Goal: Navigation & Orientation: Find specific page/section

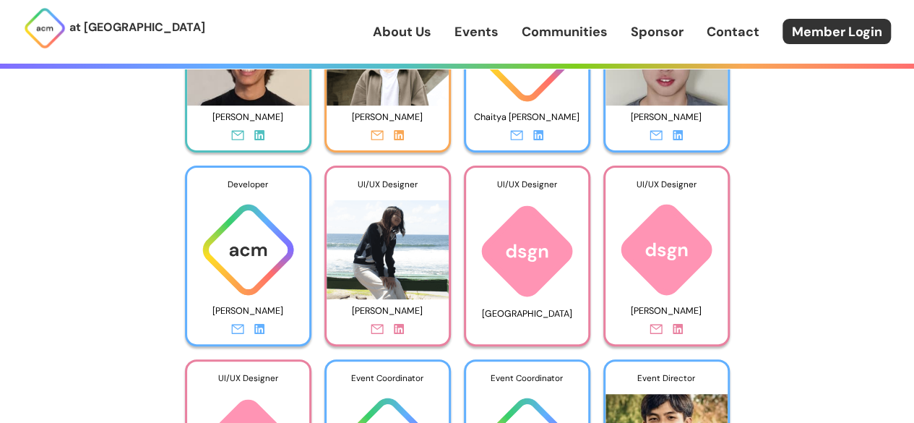
scroll to position [2962, 0]
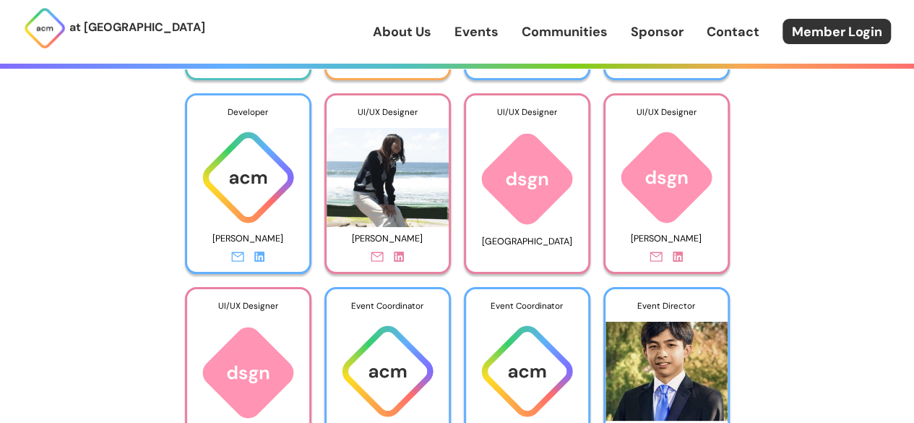
drag, startPoint x: 581, startPoint y: 150, endPoint x: 775, endPoint y: 117, distance: 197.2
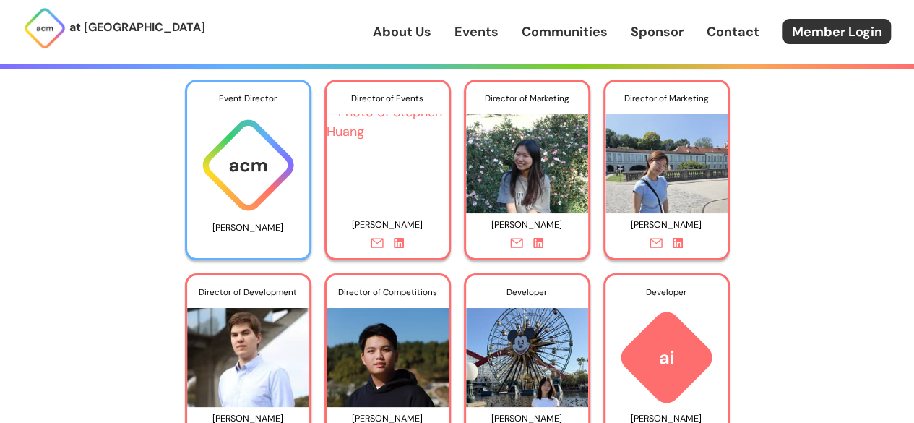
scroll to position [4913, 0]
drag, startPoint x: 316, startPoint y: 270, endPoint x: 55, endPoint y: 173, distance: 278.9
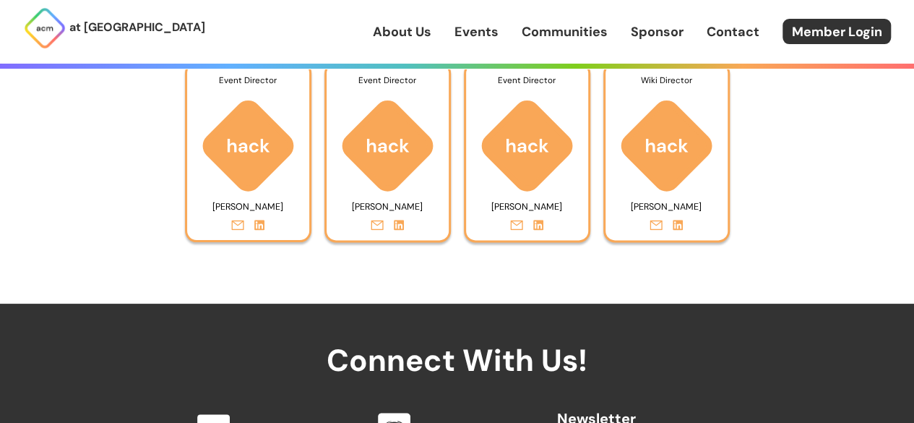
scroll to position [6358, 0]
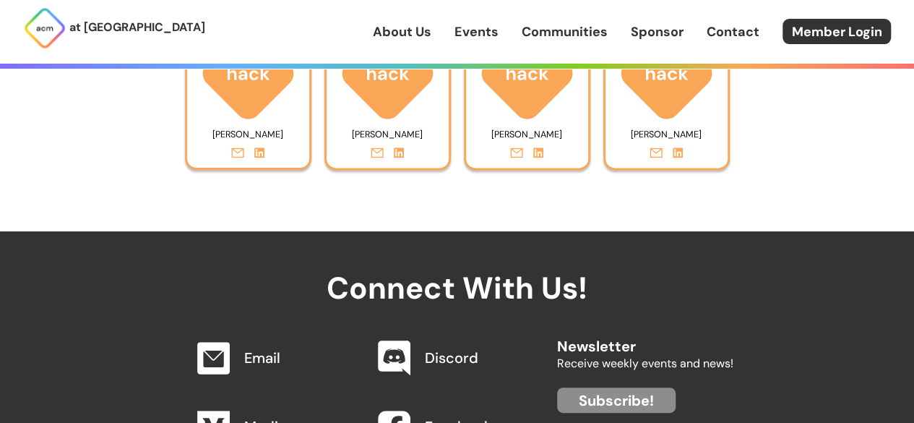
click at [455, 40] on div "About Us Events Communities Sponsor Contact Member Login" at bounding box center [643, 31] width 541 height 25
click at [464, 35] on link "Events" at bounding box center [476, 31] width 44 height 19
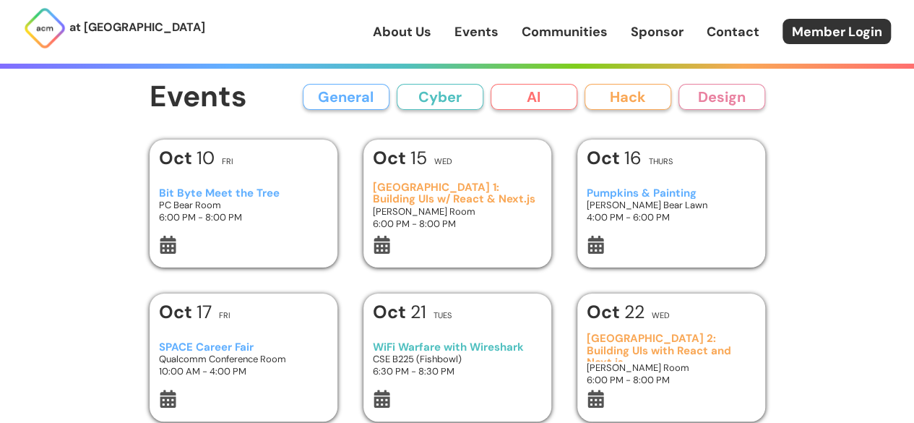
click at [419, 33] on link "About Us" at bounding box center [402, 31] width 59 height 19
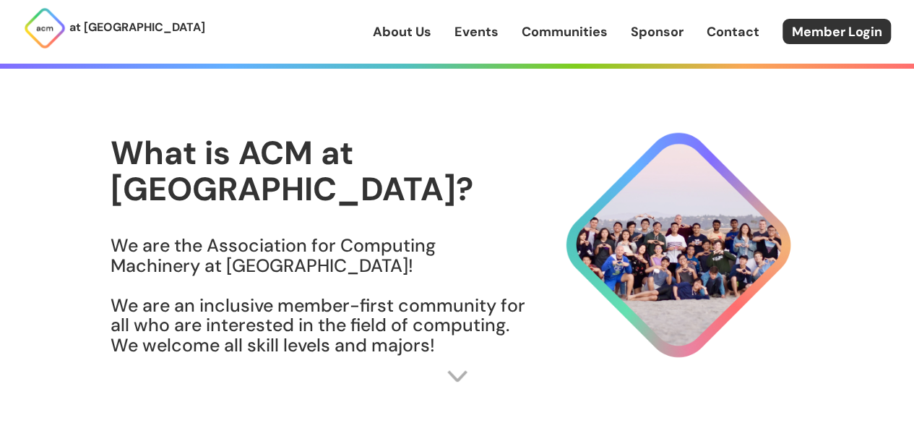
click at [449, 31] on div "About Us Events Communities Sponsor Contact Member Login" at bounding box center [643, 31] width 541 height 25
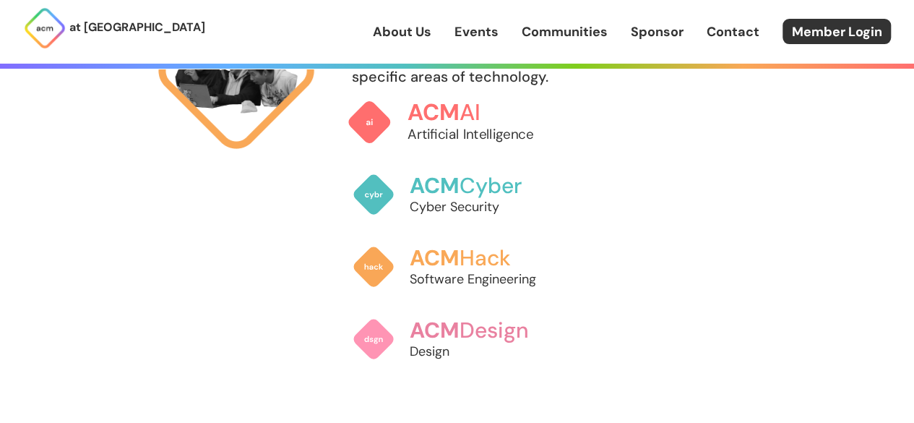
scroll to position [867, 0]
